Goal: Transaction & Acquisition: Purchase product/service

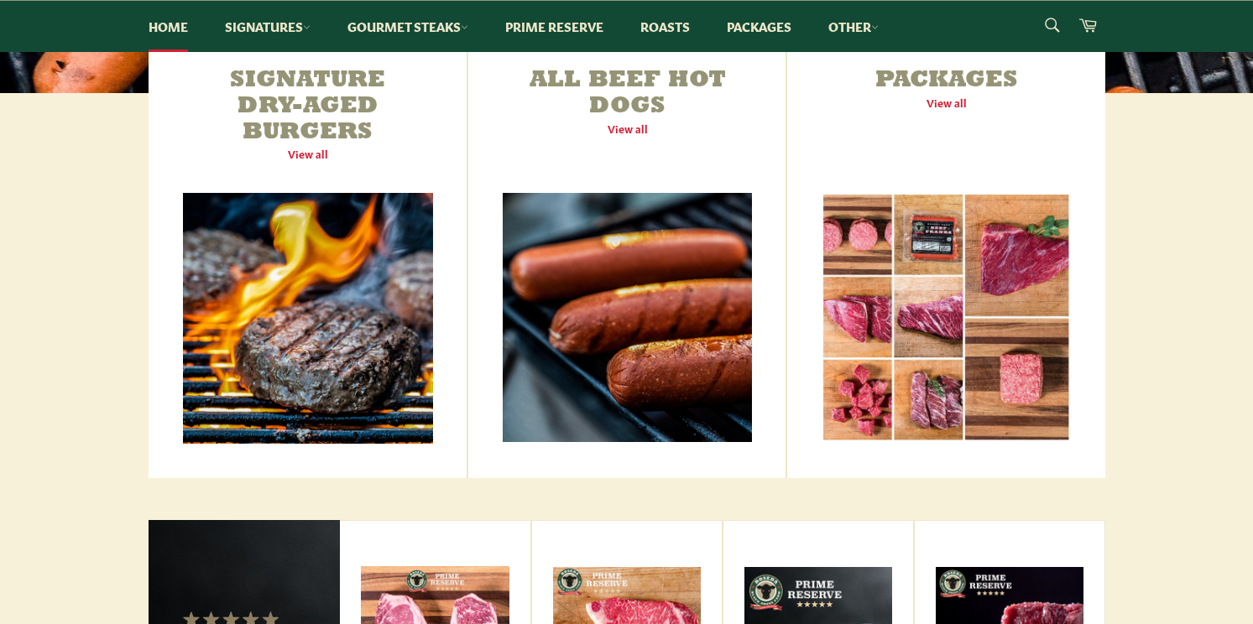
scroll to position [616, 0]
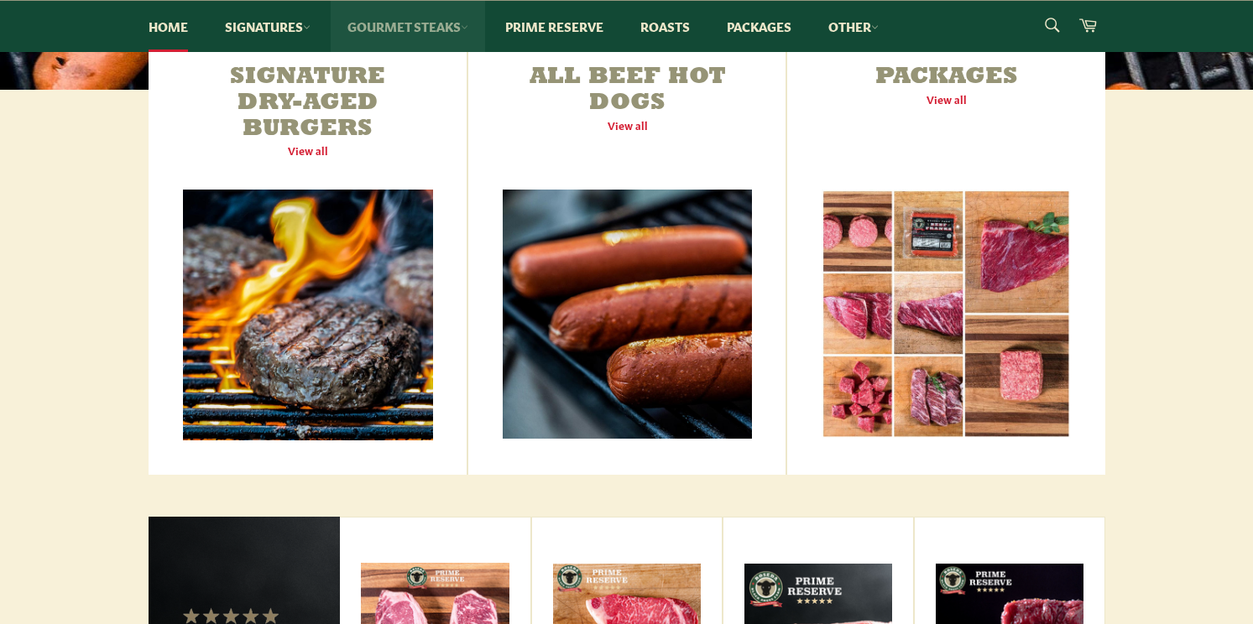
click at [435, 26] on link "Gourmet Steaks" at bounding box center [408, 26] width 154 height 51
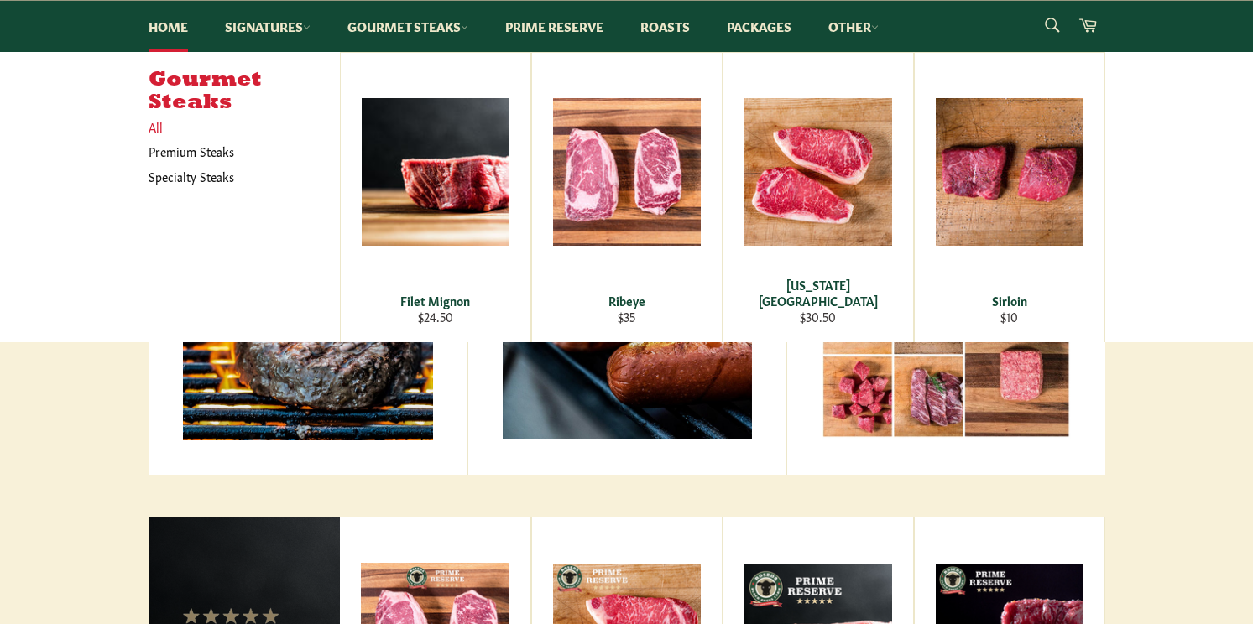
click at [159, 127] on link "All" at bounding box center [240, 127] width 200 height 24
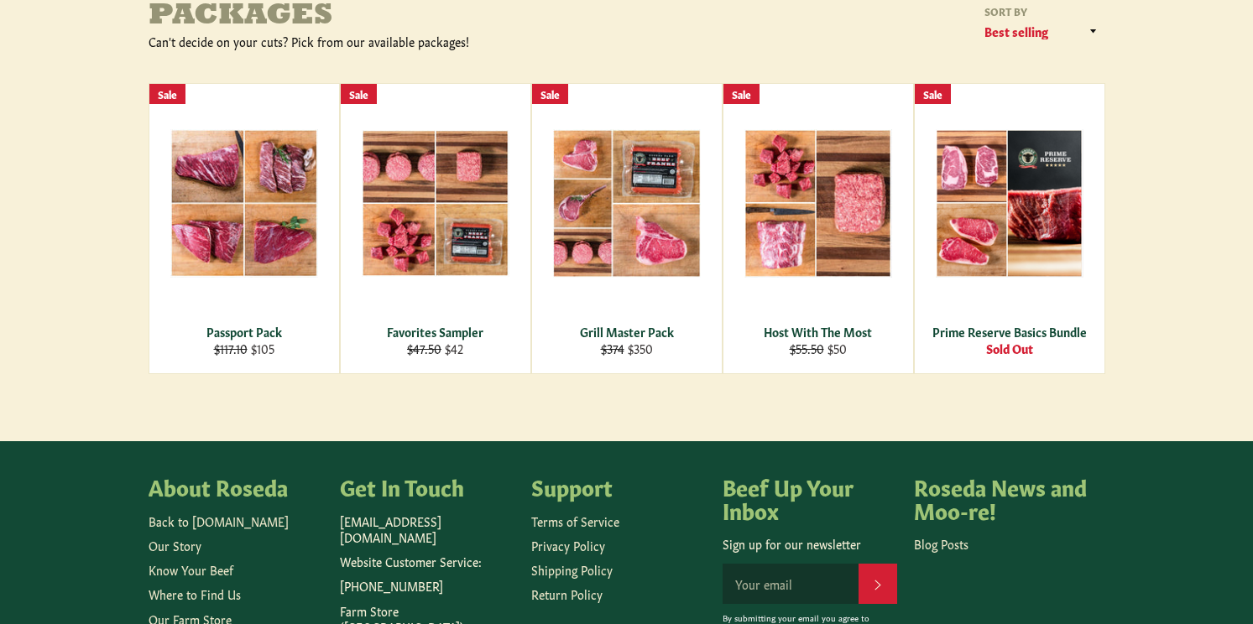
scroll to position [263, 0]
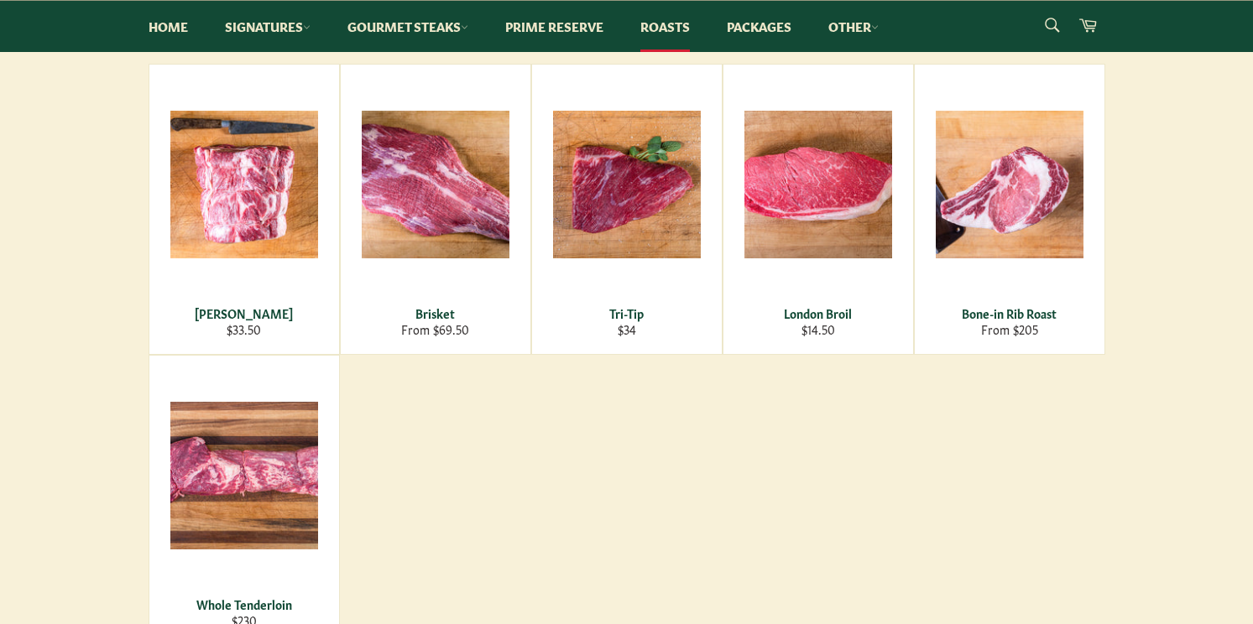
scroll to position [268, 0]
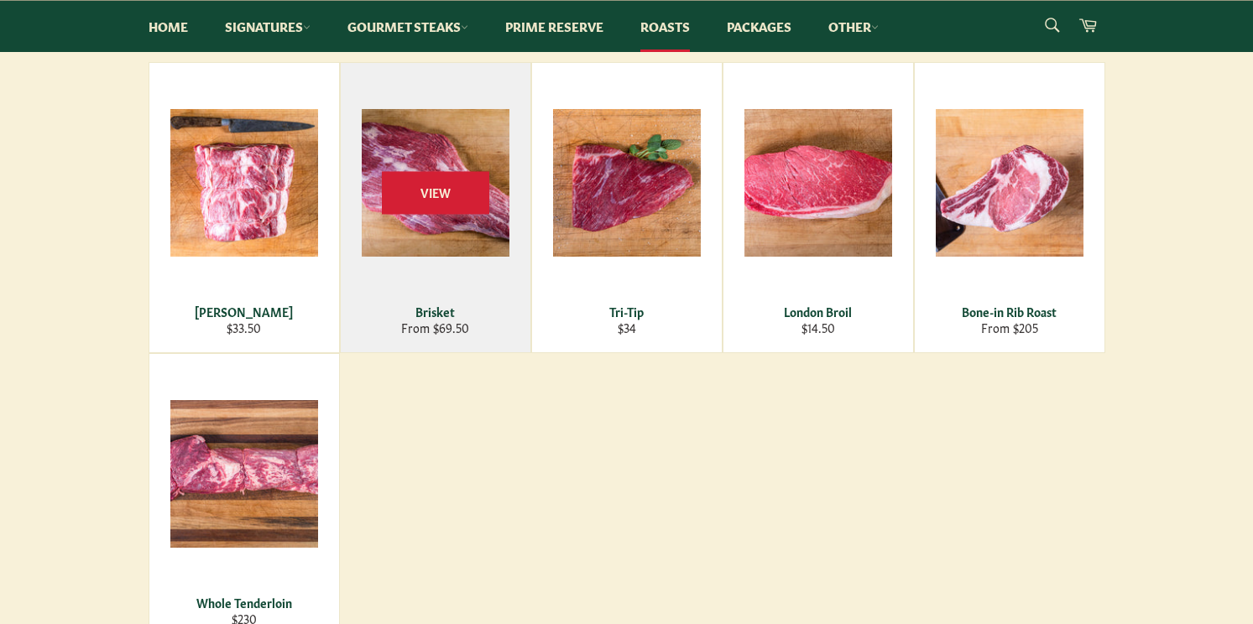
click at [417, 246] on div "View" at bounding box center [436, 207] width 190 height 289
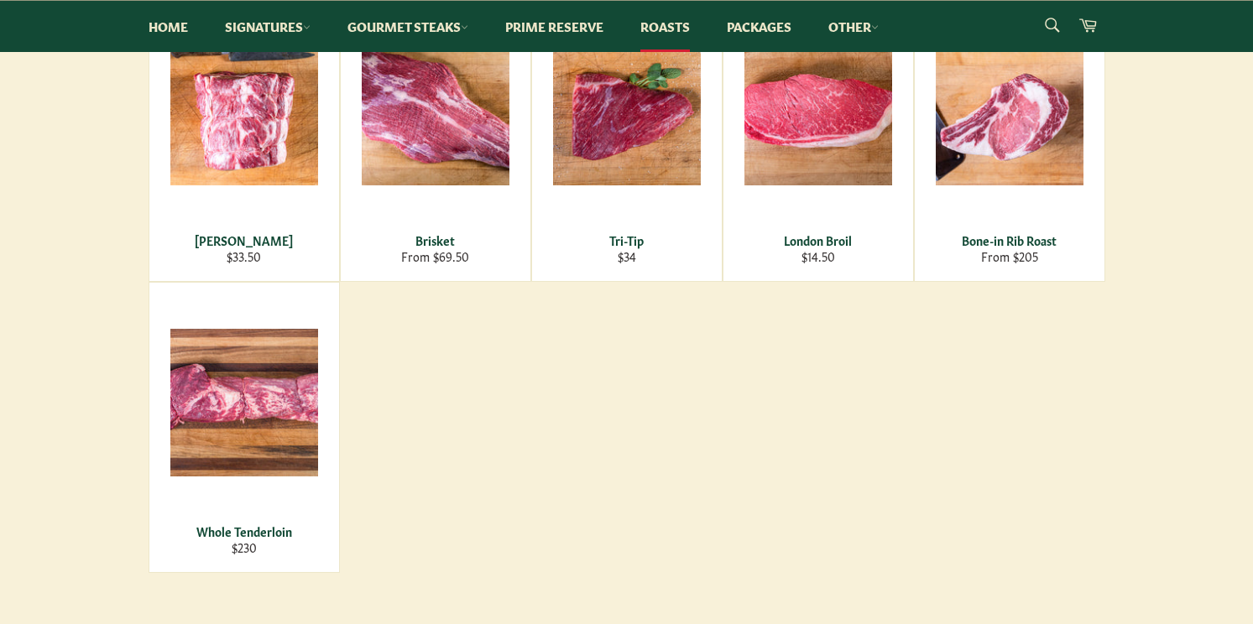
scroll to position [342, 0]
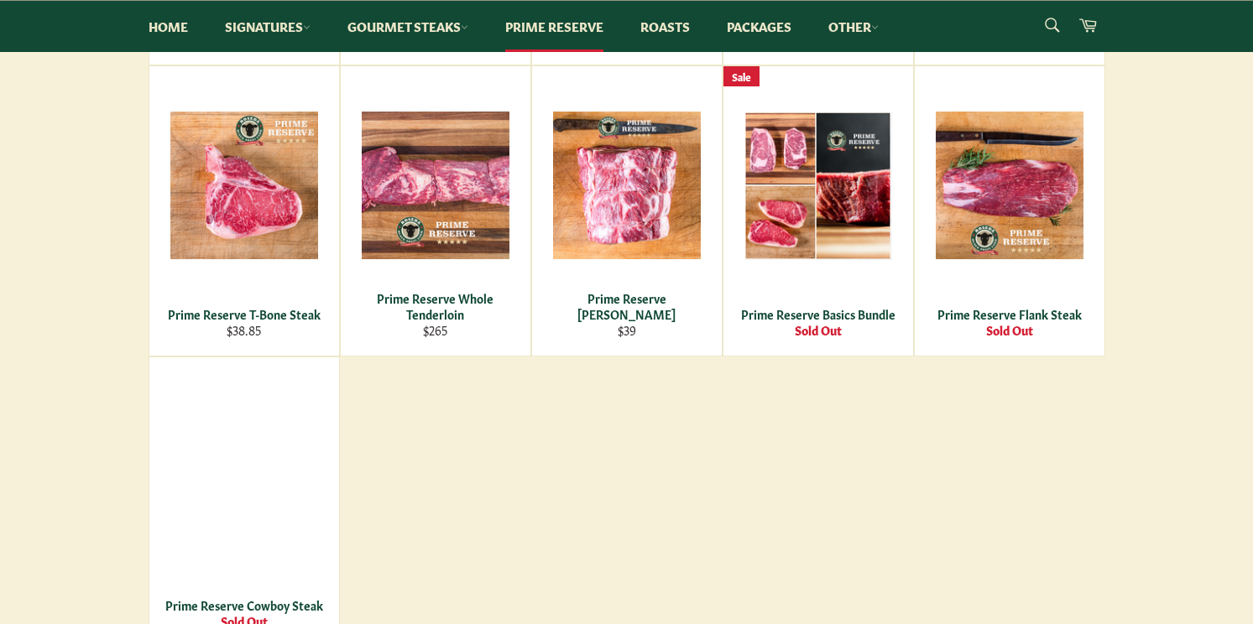
scroll to position [919, 0]
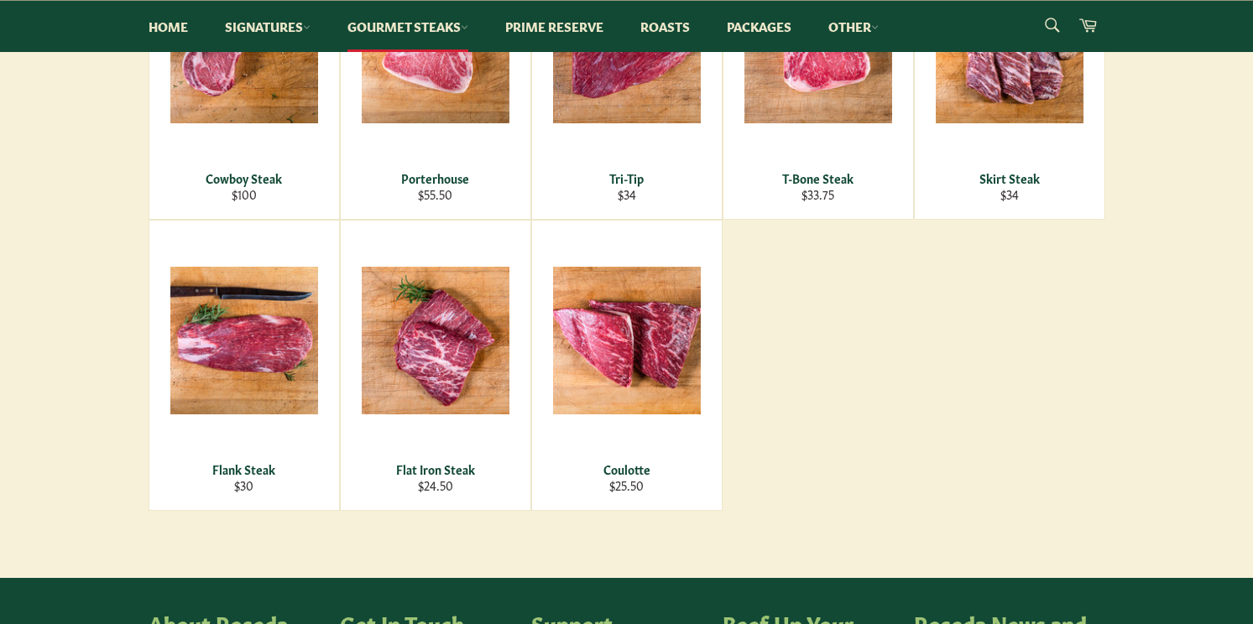
scroll to position [682, 0]
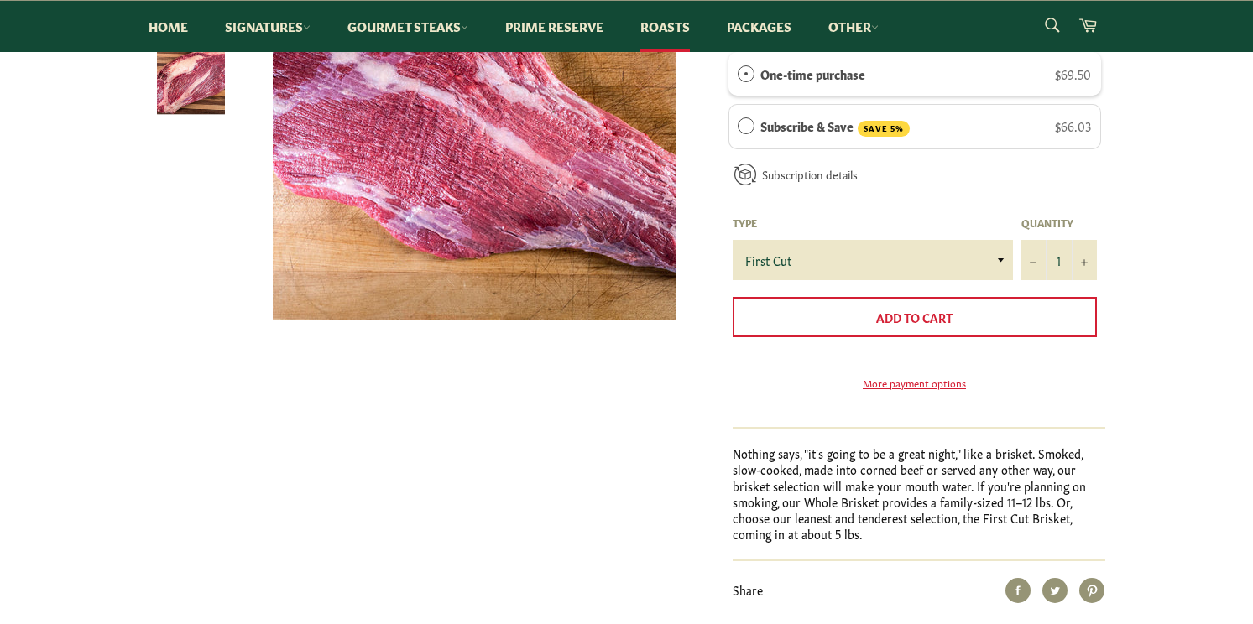
scroll to position [341, 0]
